Goal: Task Accomplishment & Management: Complete application form

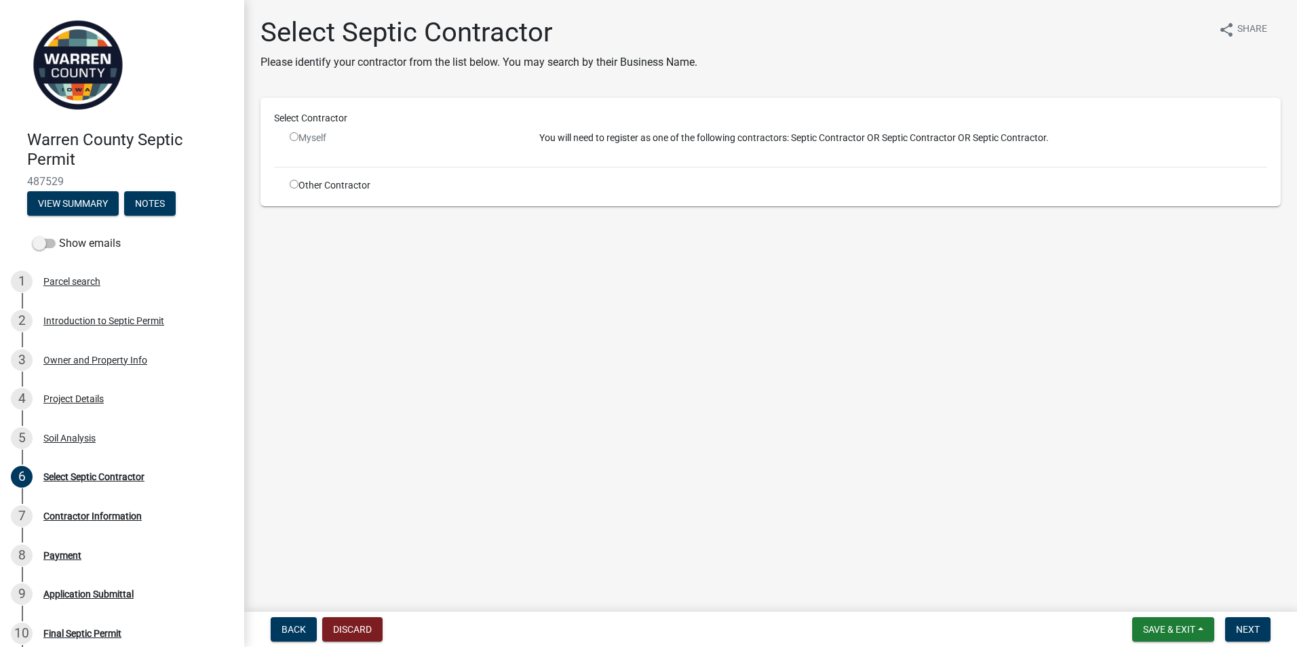
click at [294, 185] on input "radio" at bounding box center [294, 184] width 9 height 9
radio input "true"
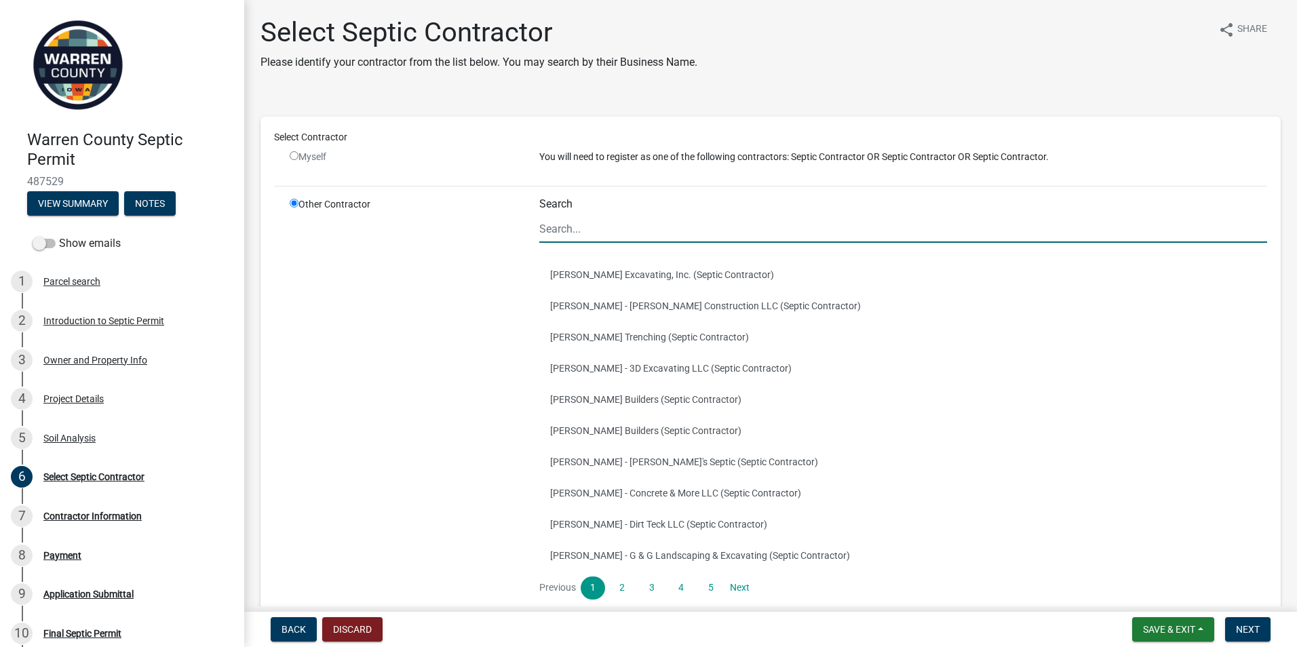
click at [568, 231] on input "Search" at bounding box center [903, 229] width 728 height 28
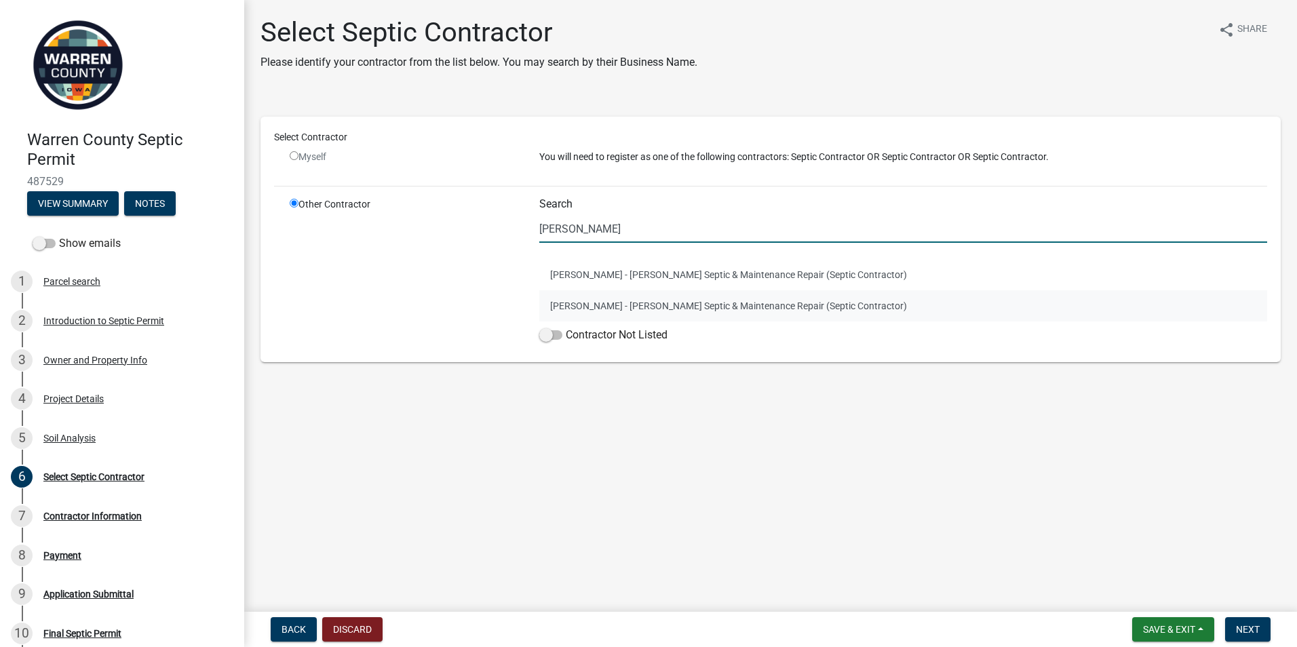
type input "[PERSON_NAME]"
click at [541, 295] on button "[PERSON_NAME] - [PERSON_NAME] Septic & Maintenance Repair (Septic Contractor)" at bounding box center [903, 305] width 728 height 31
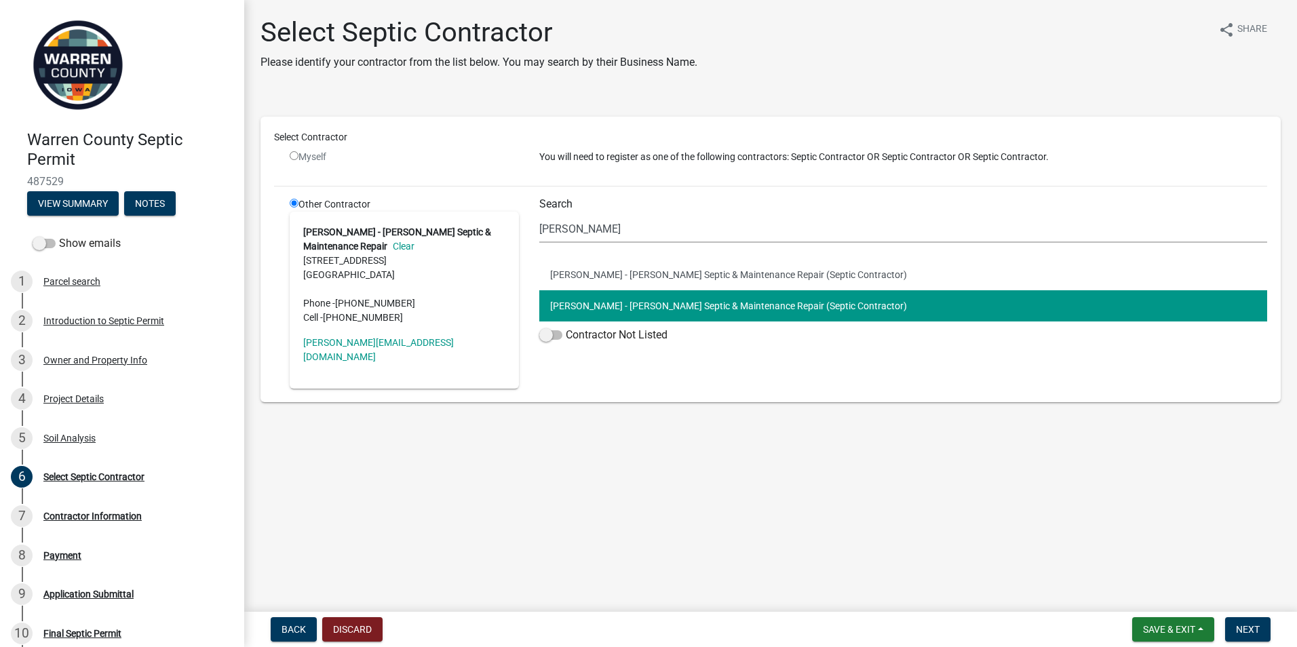
click at [577, 299] on button "[PERSON_NAME] - [PERSON_NAME] Septic & Maintenance Repair (Septic Contractor)" at bounding box center [903, 305] width 728 height 31
click at [1249, 632] on span "Next" at bounding box center [1248, 629] width 24 height 11
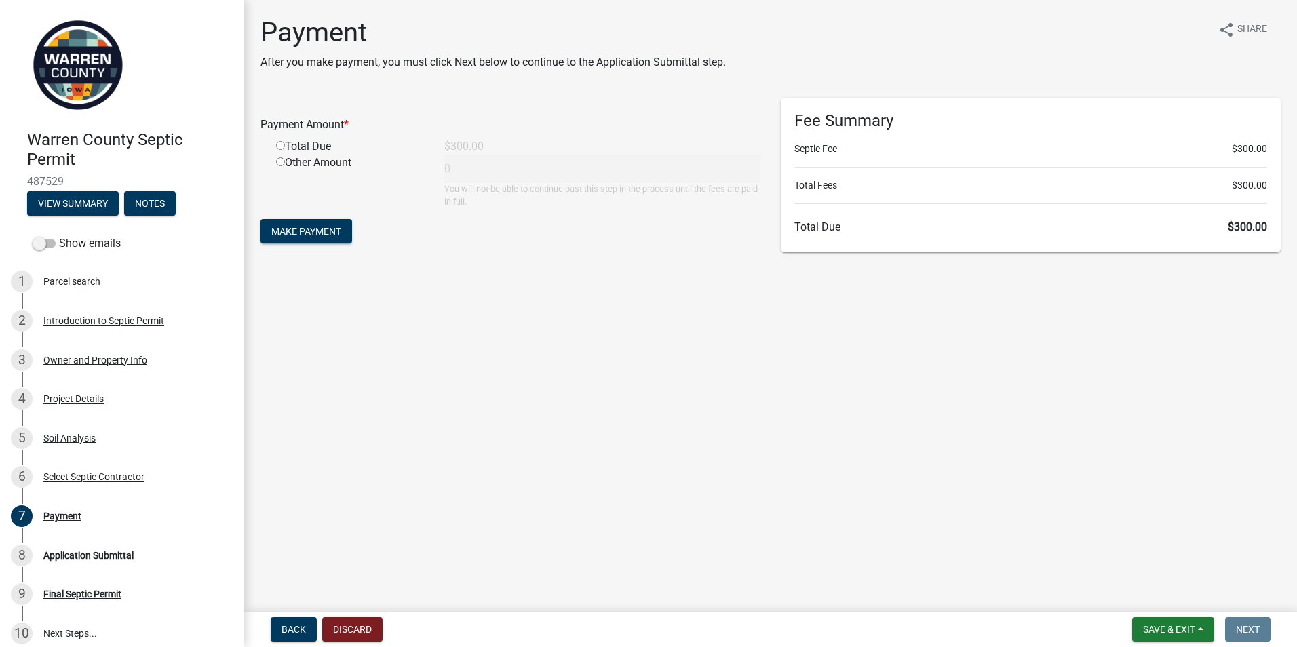
click at [280, 144] on input "radio" at bounding box center [280, 145] width 9 height 9
radio input "true"
type input "300"
click at [294, 227] on span "Make Payment" at bounding box center [306, 231] width 70 height 11
